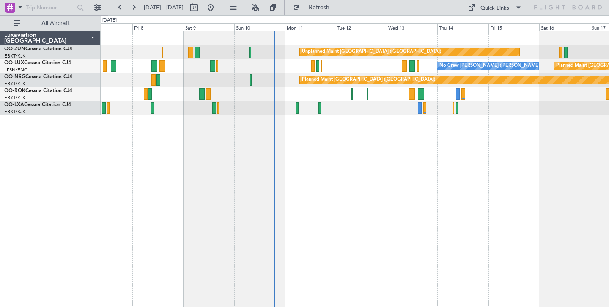
click at [304, 174] on div "Unplanned Maint [GEOGRAPHIC_DATA] ([GEOGRAPHIC_DATA]) Planned Maint [GEOGRAPHIC…" at bounding box center [355, 169] width 508 height 276
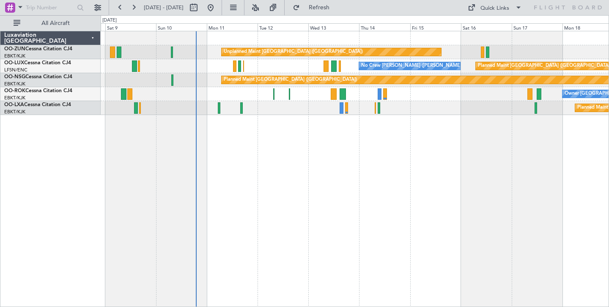
click at [287, 170] on div "Unplanned Maint [GEOGRAPHIC_DATA] ([GEOGRAPHIC_DATA]) Planned Maint [GEOGRAPHIC…" at bounding box center [355, 169] width 508 height 276
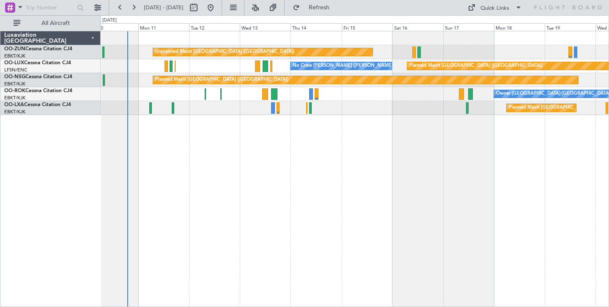
click at [324, 152] on div "Unplanned Maint [GEOGRAPHIC_DATA] ([GEOGRAPHIC_DATA]) Planned Maint [GEOGRAPHIC…" at bounding box center [355, 169] width 508 height 276
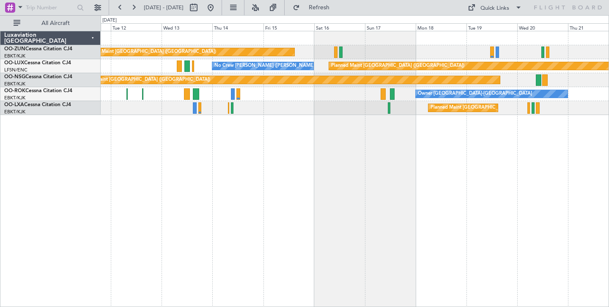
click at [433, 144] on div "Unplanned Maint [GEOGRAPHIC_DATA] ([GEOGRAPHIC_DATA]) Planned Maint [GEOGRAPHIC…" at bounding box center [355, 169] width 508 height 276
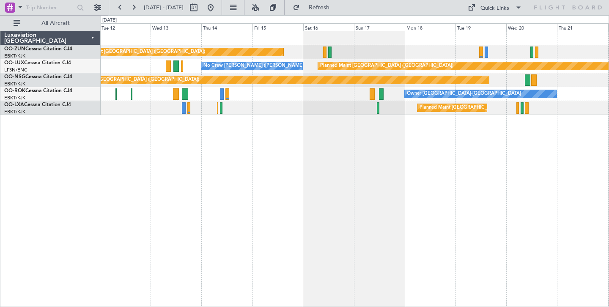
click at [441, 143] on div "Unplanned Maint [GEOGRAPHIC_DATA] ([GEOGRAPHIC_DATA]) Planned Maint [GEOGRAPHIC…" at bounding box center [355, 169] width 508 height 276
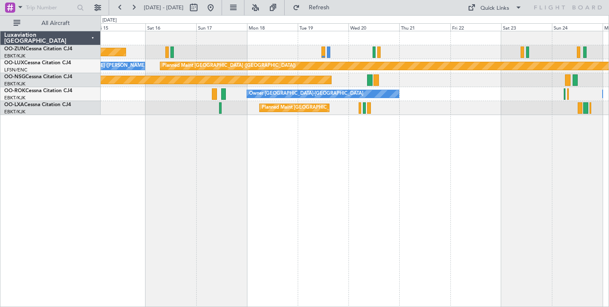
click at [383, 156] on div "Unplanned Maint [GEOGRAPHIC_DATA] ([GEOGRAPHIC_DATA]) Planned Maint [GEOGRAPHIC…" at bounding box center [355, 169] width 508 height 276
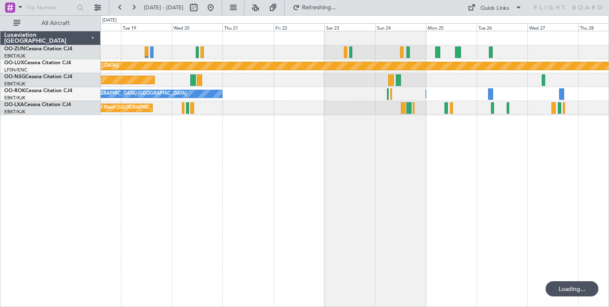
click at [299, 167] on div "Planned Maint [GEOGRAPHIC_DATA] ([GEOGRAPHIC_DATA]) Planned Maint [GEOGRAPHIC_D…" at bounding box center [355, 169] width 508 height 276
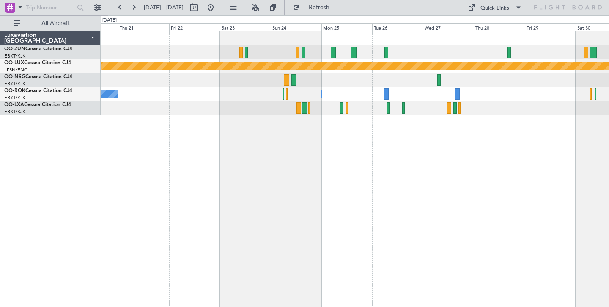
click at [422, 165] on div "Planned Maint [GEOGRAPHIC_DATA] ([GEOGRAPHIC_DATA]) Planned Maint [GEOGRAPHIC_D…" at bounding box center [355, 169] width 508 height 276
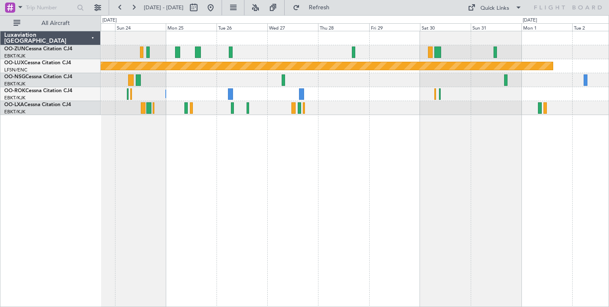
click at [330, 175] on div "Planned Maint [GEOGRAPHIC_DATA] ([GEOGRAPHIC_DATA]) Owner [GEOGRAPHIC_DATA]-[GE…" at bounding box center [355, 169] width 508 height 276
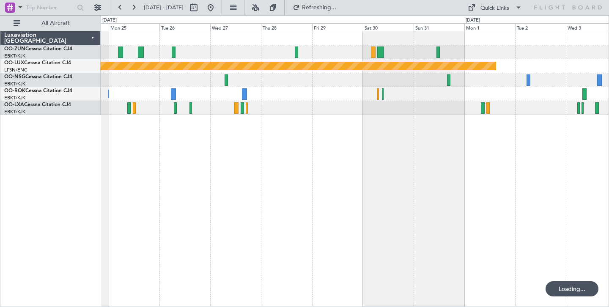
click at [334, 134] on div "Planned Maint [GEOGRAPHIC_DATA] ([GEOGRAPHIC_DATA]) Owner [GEOGRAPHIC_DATA]-[GE…" at bounding box center [355, 169] width 508 height 276
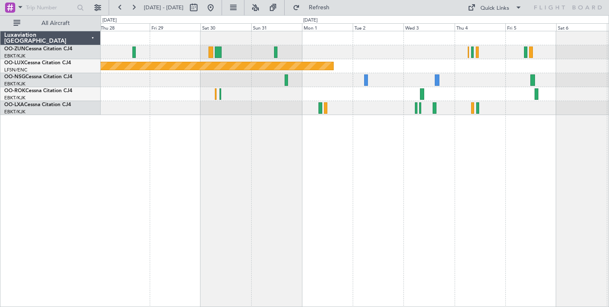
click at [369, 166] on div "Planned Maint [GEOGRAPHIC_DATA] ([GEOGRAPHIC_DATA])" at bounding box center [355, 169] width 508 height 276
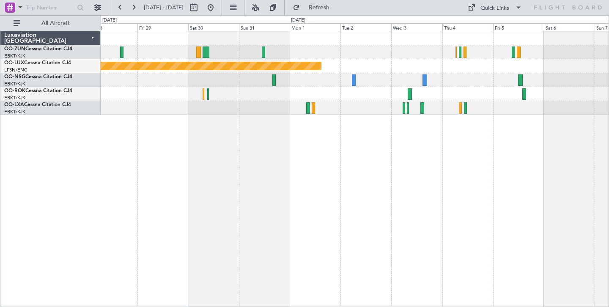
click at [335, 165] on div "Planned Maint [GEOGRAPHIC_DATA] ([GEOGRAPHIC_DATA])" at bounding box center [355, 169] width 508 height 276
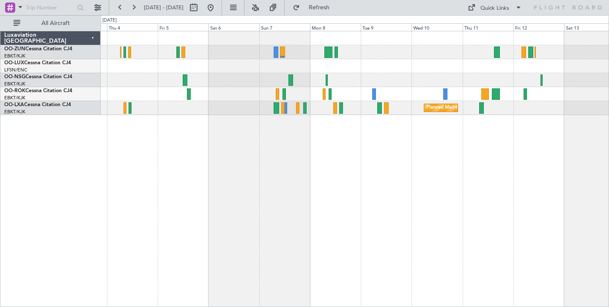
click at [269, 205] on div "Planned Maint Kortrijk-[GEOGRAPHIC_DATA] Planned Maint [GEOGRAPHIC_DATA] ([GEOG…" at bounding box center [355, 169] width 508 height 276
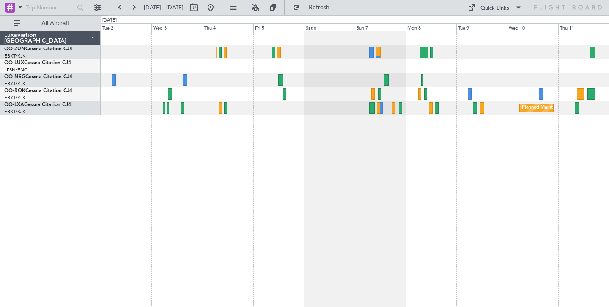
click at [329, 148] on div "Planned Maint [GEOGRAPHIC_DATA] ([GEOGRAPHIC_DATA]) Planned Maint [GEOGRAPHIC_D…" at bounding box center [355, 169] width 508 height 276
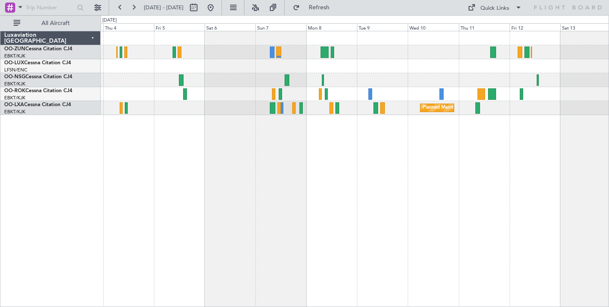
click at [309, 151] on div "Planned Maint Kortrijk-[GEOGRAPHIC_DATA] Planned Maint [GEOGRAPHIC_DATA] ([GEOG…" at bounding box center [355, 169] width 508 height 276
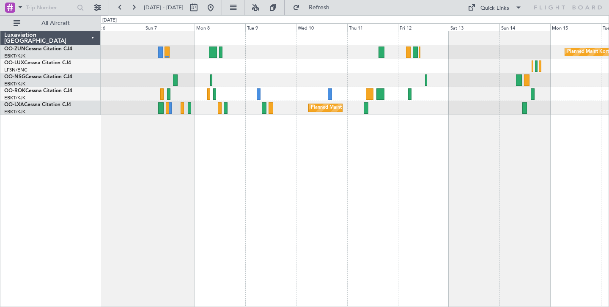
click at [367, 187] on div "Planned Maint Kortrijk-[GEOGRAPHIC_DATA] Planned Maint [GEOGRAPHIC_DATA]-[GEOGR…" at bounding box center [355, 169] width 508 height 276
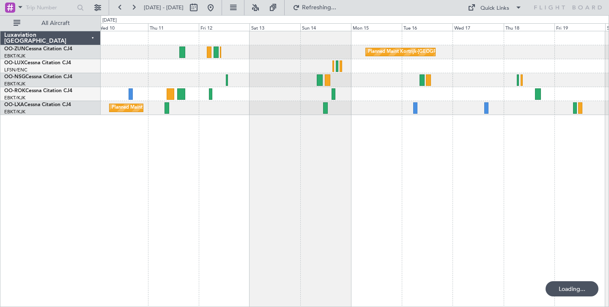
click at [292, 176] on div "Planned Maint Kortrijk-[GEOGRAPHIC_DATA] Planned Maint [GEOGRAPHIC_DATA]-[GEOGR…" at bounding box center [355, 169] width 508 height 276
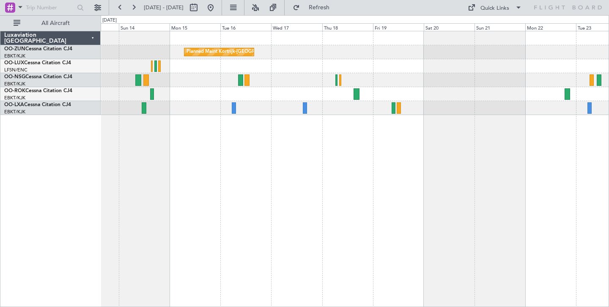
click at [383, 147] on div "Planned Maint Kortrijk-[GEOGRAPHIC_DATA]" at bounding box center [355, 169] width 508 height 276
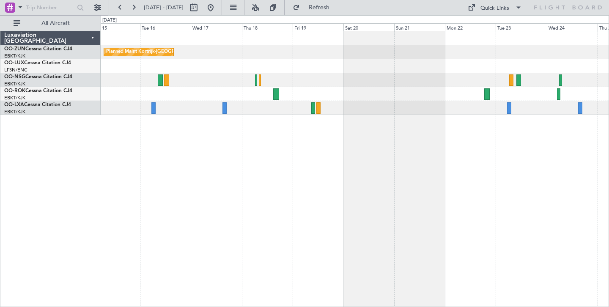
click at [322, 195] on div "Planned Maint Kortrijk-[GEOGRAPHIC_DATA] A/C Unavailable [GEOGRAPHIC_DATA] ([GE…" at bounding box center [355, 169] width 508 height 276
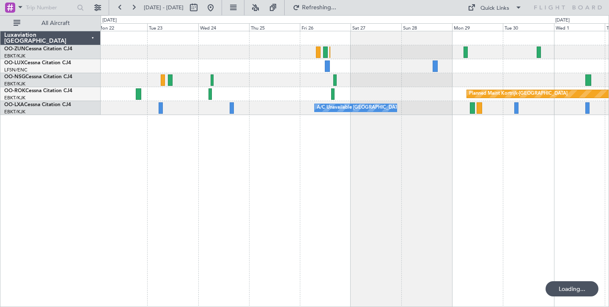
click at [159, 191] on div "Planned Maint Kortrijk-[GEOGRAPHIC_DATA] A/C Unavailable [GEOGRAPHIC_DATA] ([GE…" at bounding box center [355, 169] width 508 height 276
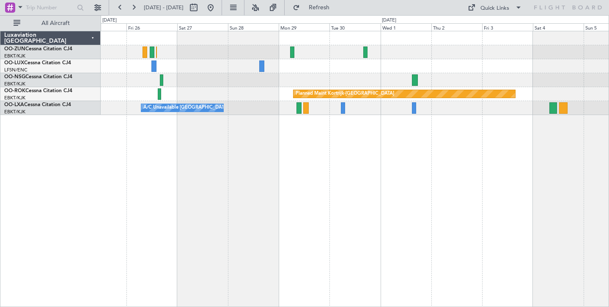
click at [325, 146] on div "Planned Maint Kortrijk-[GEOGRAPHIC_DATA] A/C Unavailable [GEOGRAPHIC_DATA] ([GE…" at bounding box center [355, 169] width 508 height 276
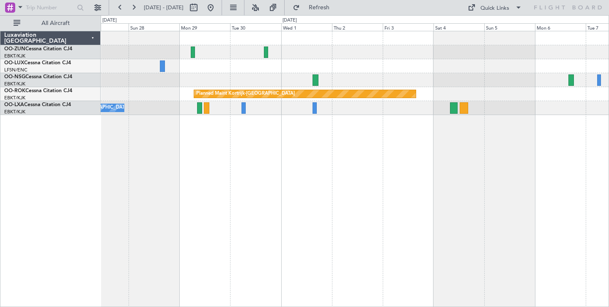
click at [265, 206] on div "Planned Maint Kortrijk-[GEOGRAPHIC_DATA] A/C Unavailable [GEOGRAPHIC_DATA] ([GE…" at bounding box center [355, 169] width 508 height 276
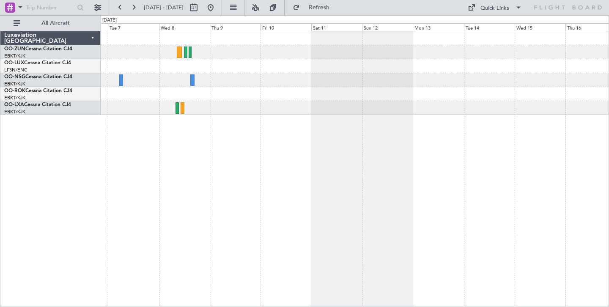
click at [213, 223] on div at bounding box center [355, 169] width 508 height 276
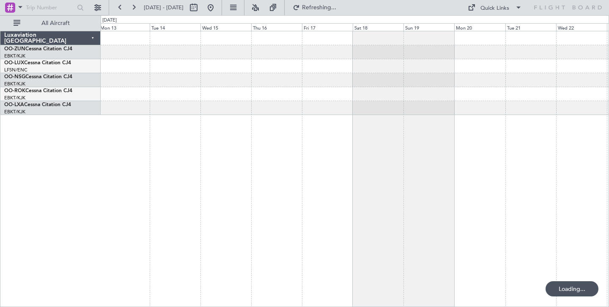
click at [209, 205] on div at bounding box center [355, 169] width 508 height 276
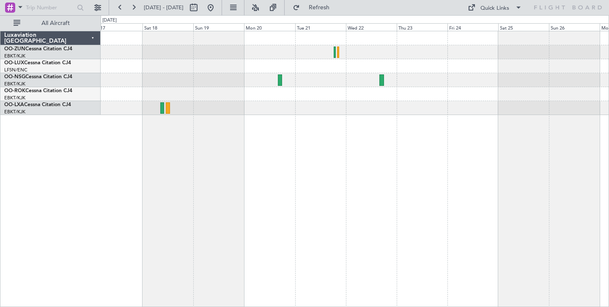
click at [302, 182] on div at bounding box center [355, 169] width 508 height 276
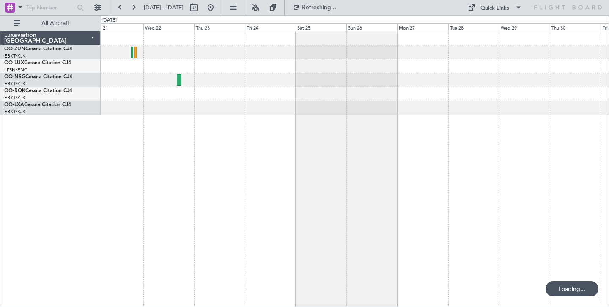
click at [345, 189] on div at bounding box center [355, 169] width 508 height 276
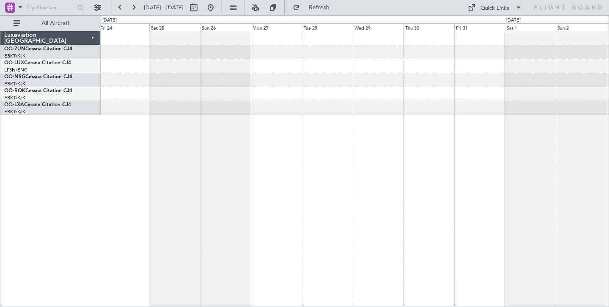
click at [337, 221] on div "Planned Maint Kortrijk-[GEOGRAPHIC_DATA]" at bounding box center [355, 169] width 508 height 276
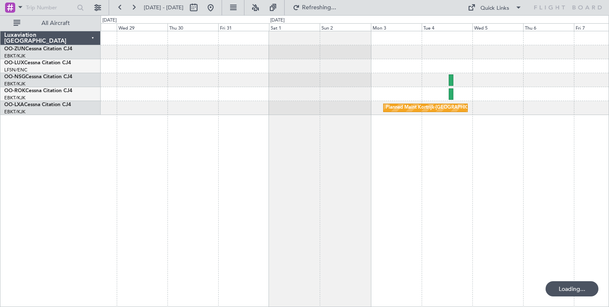
click at [323, 211] on div "Planned Maint Kortrijk-[GEOGRAPHIC_DATA]" at bounding box center [355, 169] width 508 height 276
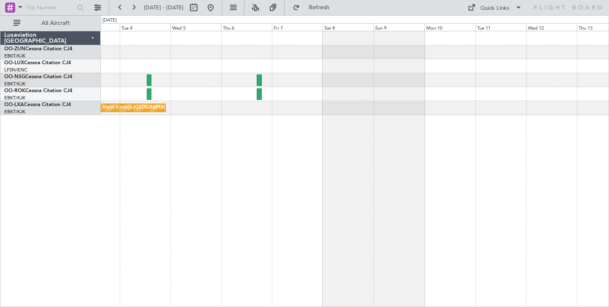
click at [270, 169] on div "Planned Maint Kortrijk-[GEOGRAPHIC_DATA]" at bounding box center [355, 169] width 508 height 276
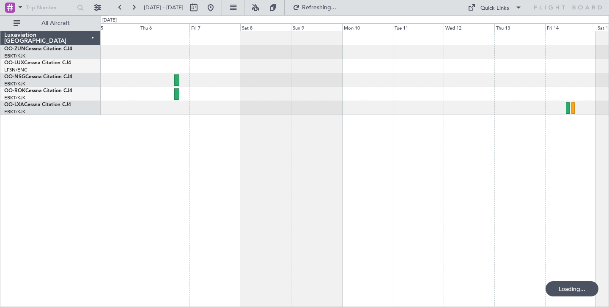
click at [304, 175] on div "Planned Maint Kortrijk-[GEOGRAPHIC_DATA]" at bounding box center [355, 169] width 508 height 276
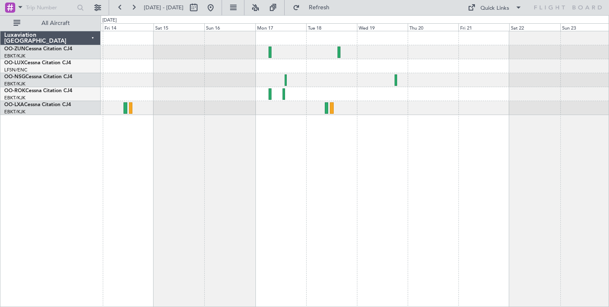
click at [255, 205] on div at bounding box center [355, 169] width 508 height 276
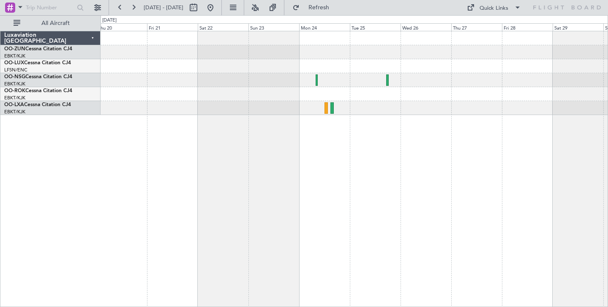
click at [278, 208] on div at bounding box center [355, 169] width 508 height 276
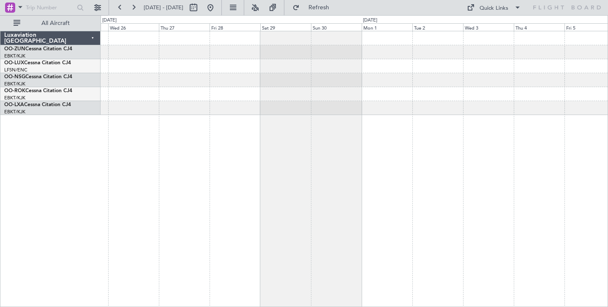
click at [163, 198] on div at bounding box center [355, 169] width 508 height 276
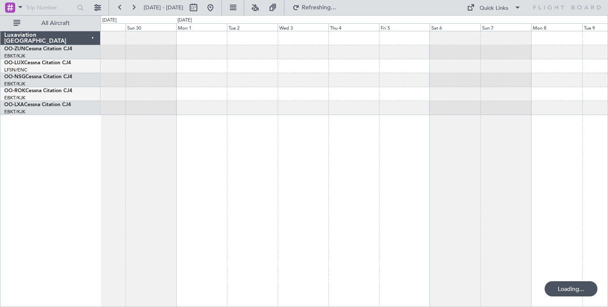
click at [201, 184] on div at bounding box center [355, 169] width 508 height 276
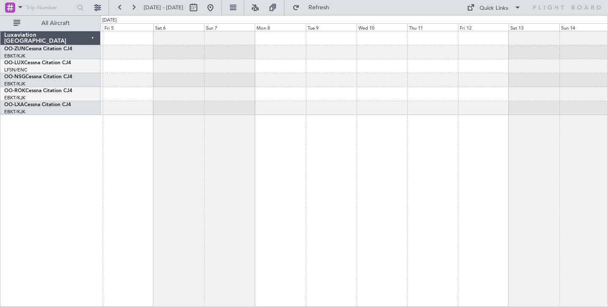
click at [231, 165] on div "Planned Maint Kortrijk-[GEOGRAPHIC_DATA]" at bounding box center [355, 169] width 508 height 276
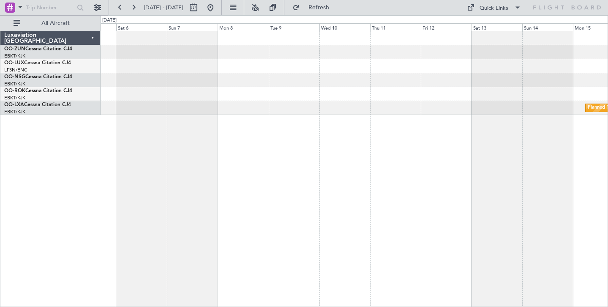
click at [183, 173] on div "Planned Maint Kortrijk-[GEOGRAPHIC_DATA]" at bounding box center [355, 169] width 508 height 276
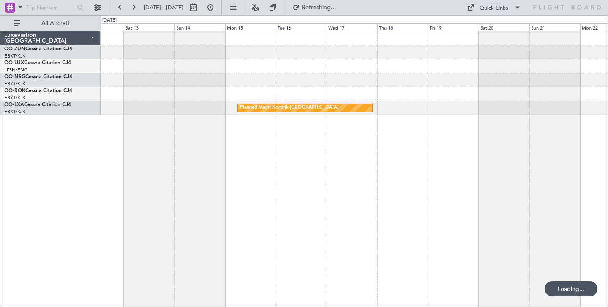
click at [183, 178] on div "Planned Maint Kortrijk-[GEOGRAPHIC_DATA]" at bounding box center [355, 169] width 508 height 276
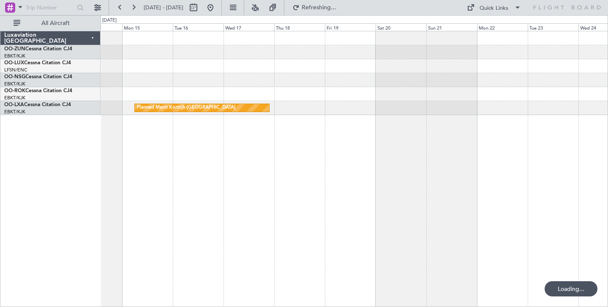
click at [608, 213] on html "[DATE] - [DATE] Refreshing... Quick Links All Aircraft Planned Maint [GEOGRAPHI…" at bounding box center [304, 153] width 608 height 307
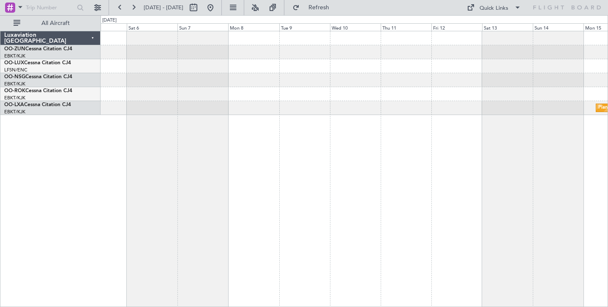
click at [608, 214] on html "[DATE] - [DATE] Refresh Quick Links All Aircraft Planned Maint [GEOGRAPHIC_DATA…" at bounding box center [304, 153] width 608 height 307
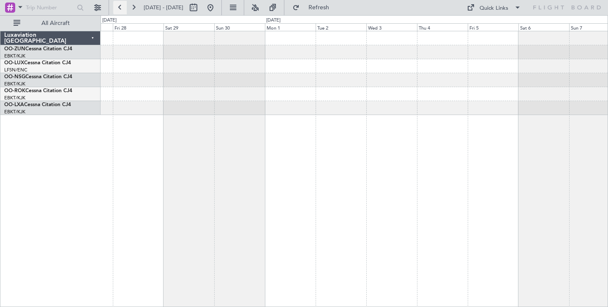
click at [118, 5] on button at bounding box center [120, 8] width 14 height 14
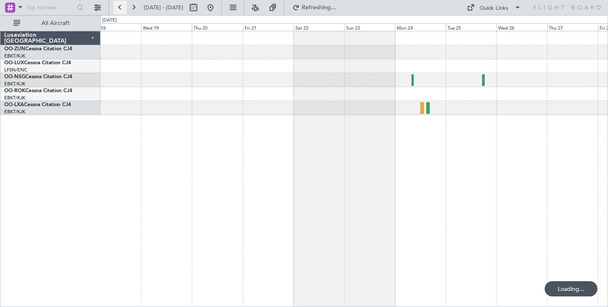
click at [118, 5] on button at bounding box center [120, 8] width 14 height 14
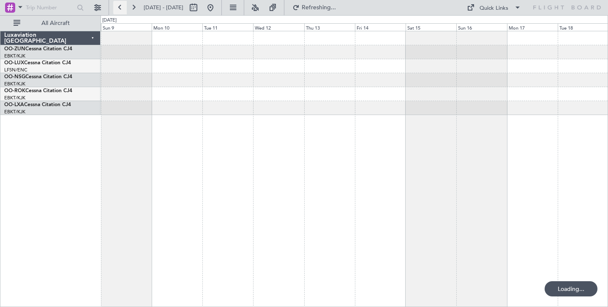
click at [118, 5] on button at bounding box center [120, 8] width 14 height 14
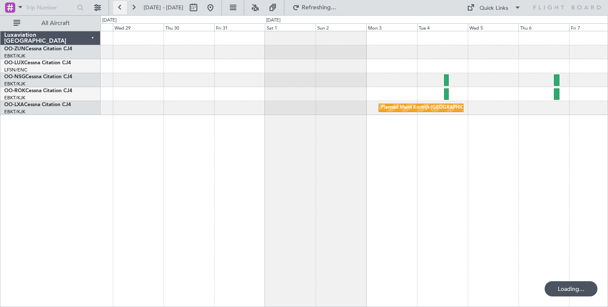
click at [118, 5] on button at bounding box center [120, 8] width 14 height 14
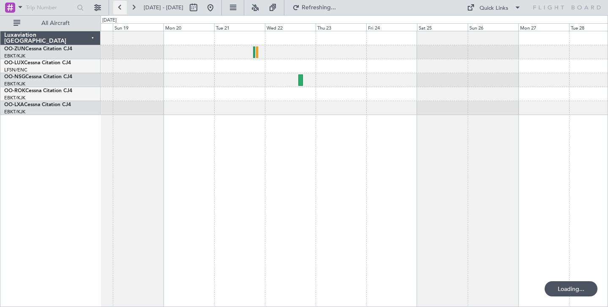
click at [118, 5] on button at bounding box center [120, 8] width 14 height 14
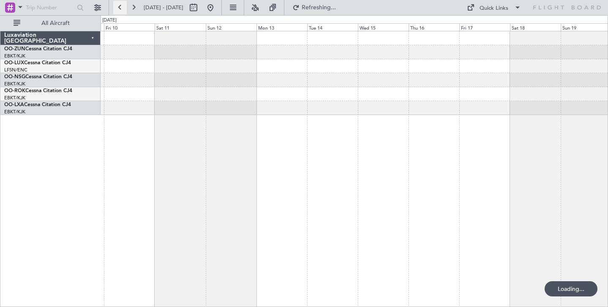
click at [118, 5] on button at bounding box center [120, 8] width 14 height 14
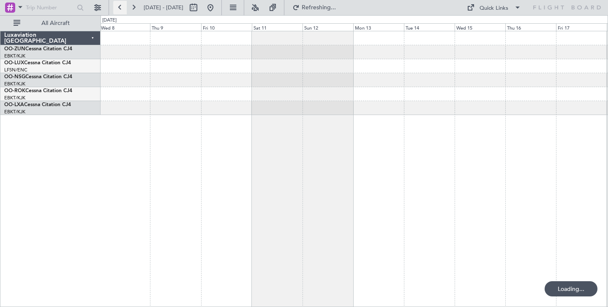
click at [118, 5] on button at bounding box center [120, 8] width 14 height 14
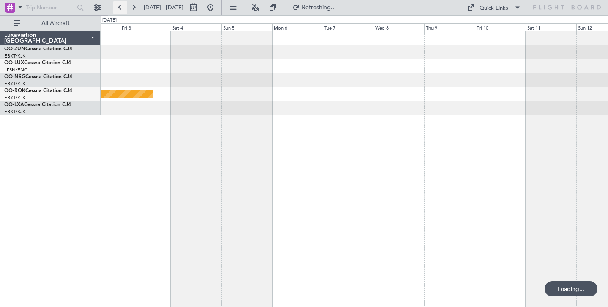
click at [118, 5] on button at bounding box center [120, 8] width 14 height 14
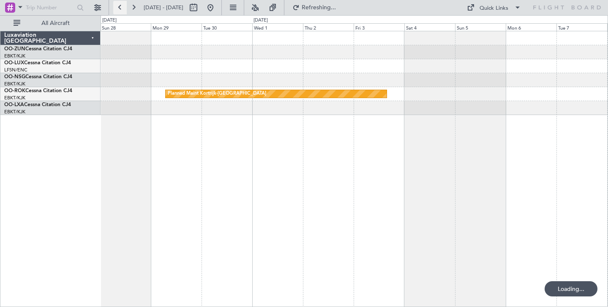
click at [118, 5] on button at bounding box center [120, 8] width 14 height 14
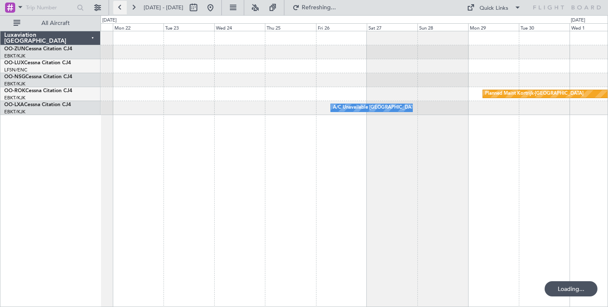
click at [118, 5] on button at bounding box center [120, 8] width 14 height 14
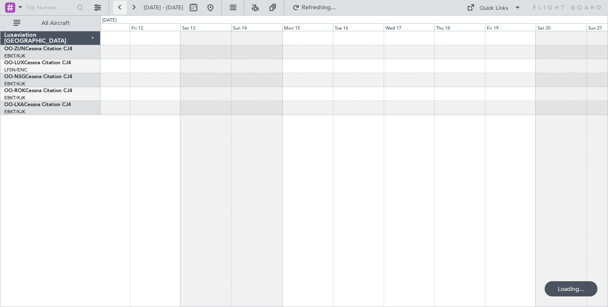
click at [118, 5] on button at bounding box center [120, 8] width 14 height 14
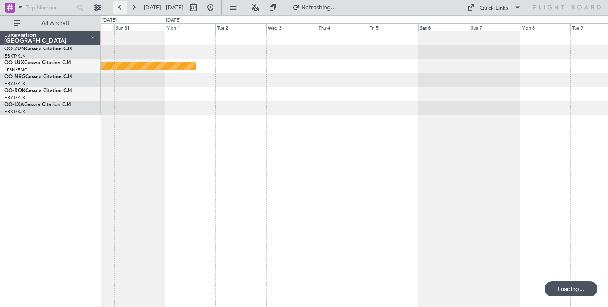
click at [118, 5] on button at bounding box center [120, 8] width 14 height 14
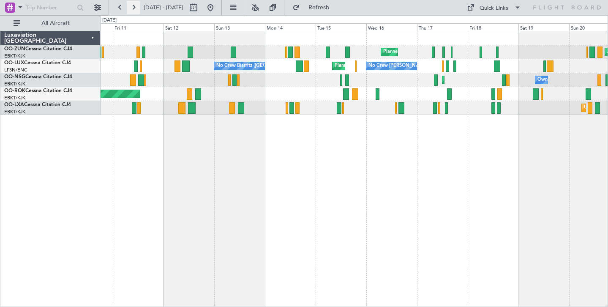
click at [133, 7] on button at bounding box center [134, 8] width 14 height 14
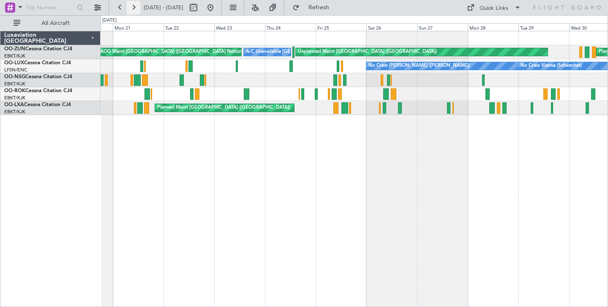
click at [133, 7] on button at bounding box center [134, 8] width 14 height 14
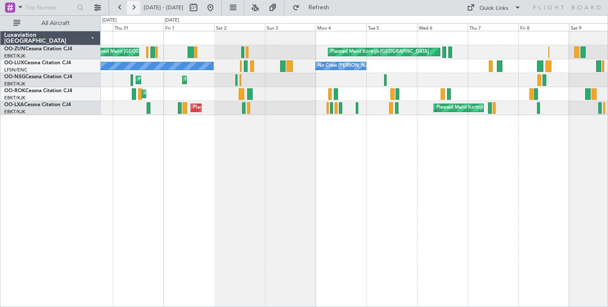
click at [133, 7] on button at bounding box center [134, 8] width 14 height 14
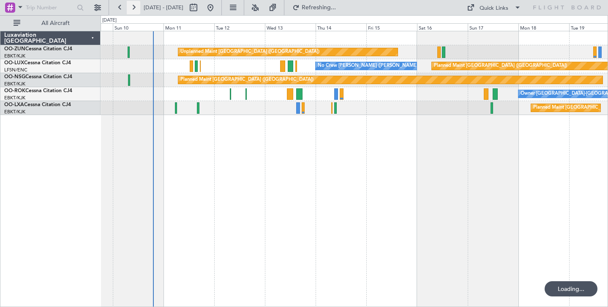
click at [133, 7] on button at bounding box center [134, 8] width 14 height 14
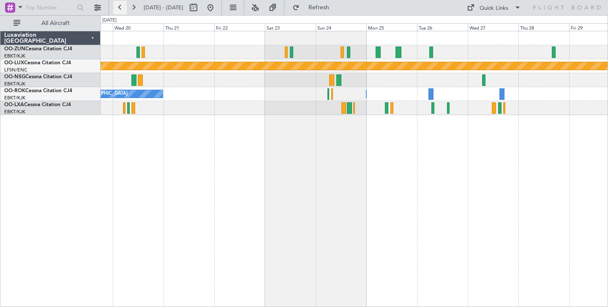
click at [117, 7] on button at bounding box center [120, 8] width 14 height 14
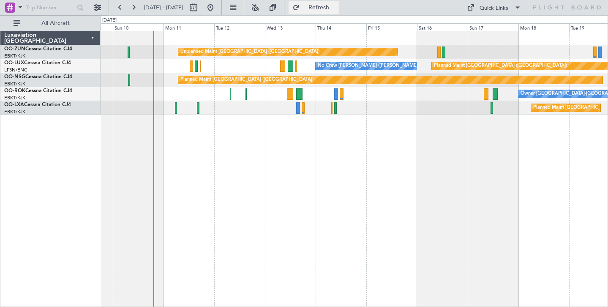
click at [326, 6] on button "Refresh" at bounding box center [314, 8] width 51 height 14
